Goal: Information Seeking & Learning: Learn about a topic

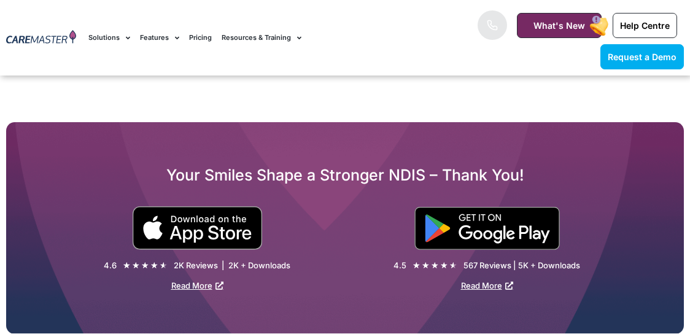
scroll to position [1721, 0]
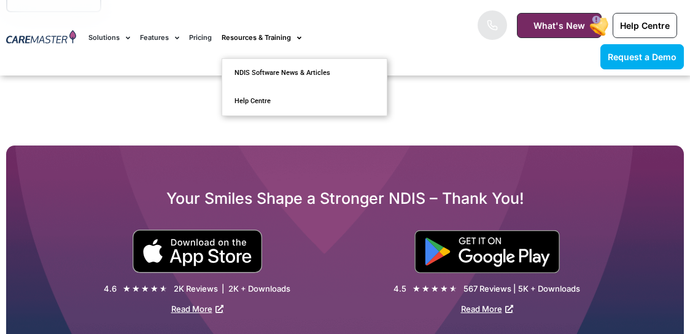
click at [255, 37] on link "Resources & Training" at bounding box center [262, 37] width 80 height 41
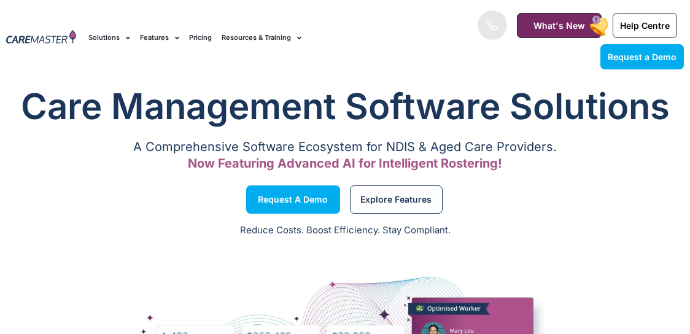
click at [294, 40] on span "Menu" at bounding box center [296, 37] width 10 height 19
click at [205, 39] on link "Pricing" at bounding box center [200, 37] width 23 height 41
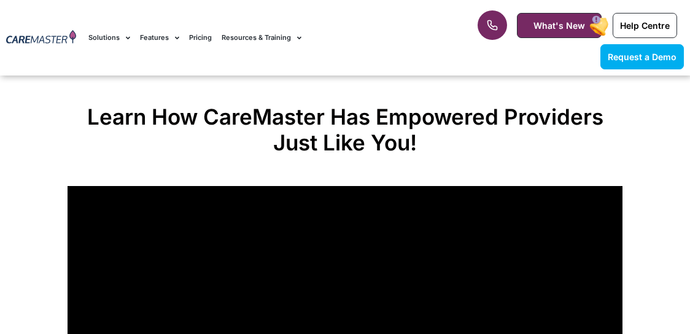
scroll to position [3778, 0]
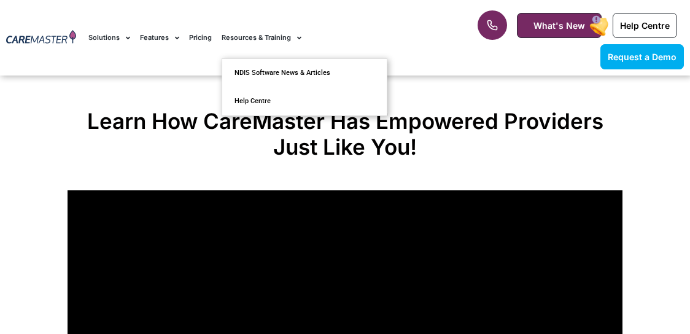
click at [271, 39] on link "Resources & Training" at bounding box center [262, 37] width 80 height 41
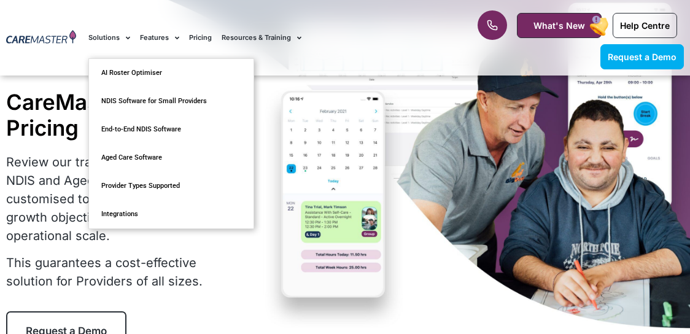
click at [111, 40] on link "Solutions" at bounding box center [109, 37] width 42 height 41
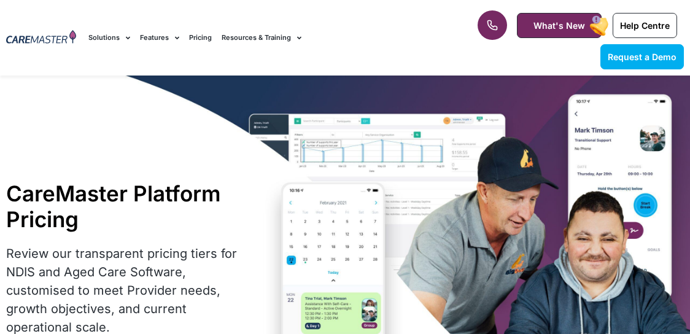
click at [111, 40] on link "Solutions" at bounding box center [109, 37] width 42 height 41
